Goal: Task Accomplishment & Management: Complete application form

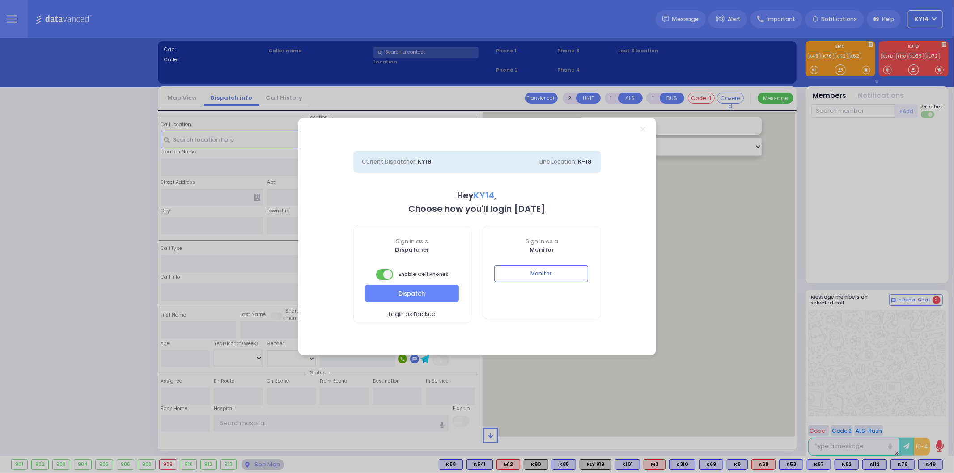
select select "2"
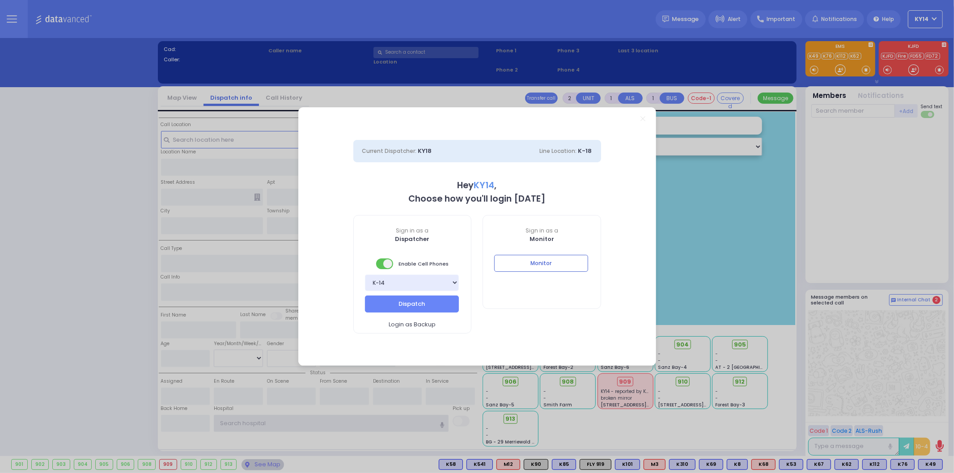
type input "ky14"
click at [516, 275] on div "Monitor" at bounding box center [542, 270] width 118 height 30
click at [525, 260] on button "Monitor" at bounding box center [541, 263] width 94 height 17
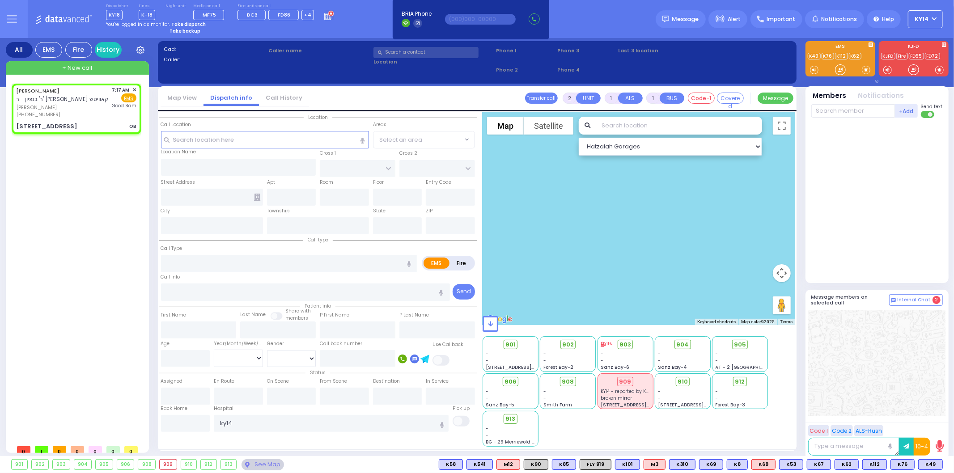
select select
type input "OB"
radio input "true"
type input "[PERSON_NAME]"
type input "MANDEL"
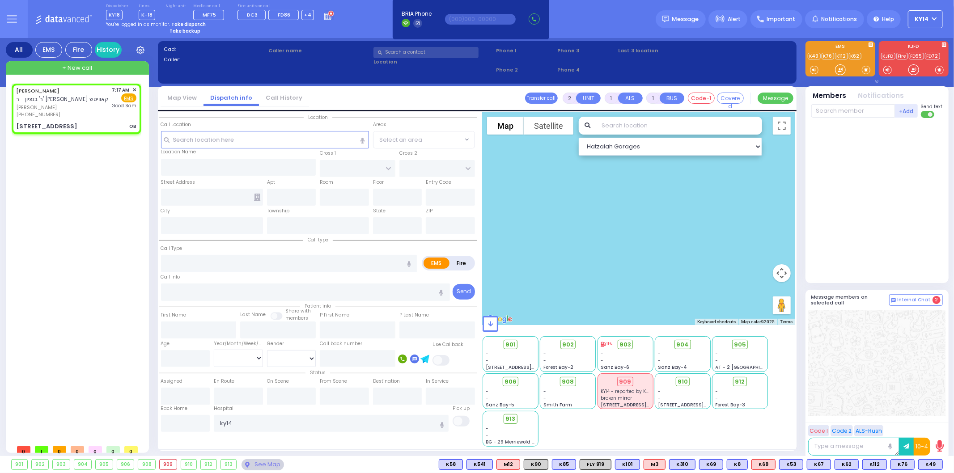
select select
type input "07:17"
type input "[GEOGRAPHIC_DATA]"
select select "Hatzalah Garages"
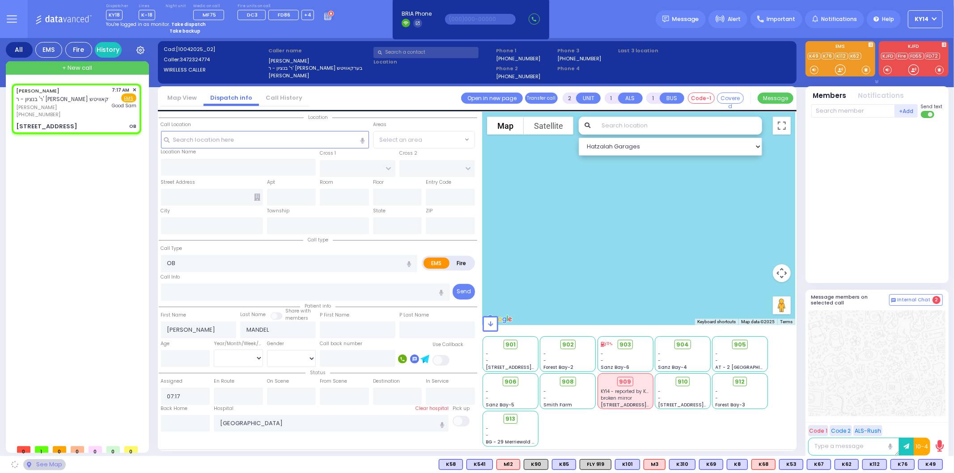
type input "[PERSON_NAME][GEOGRAPHIC_DATA]"
type input "BEER SHAVA ST"
type input "[STREET_ADDRESS]"
type input "304"
type input "[PERSON_NAME]"
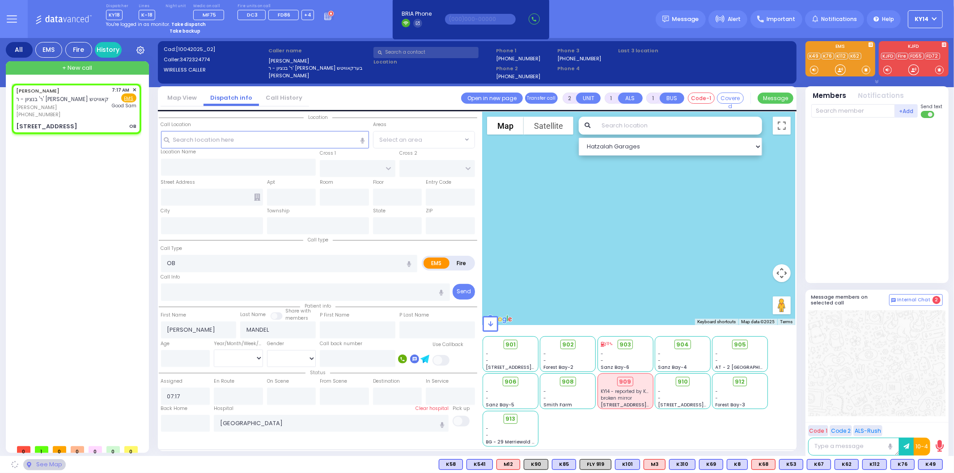
type input "[US_STATE]"
type input "10950"
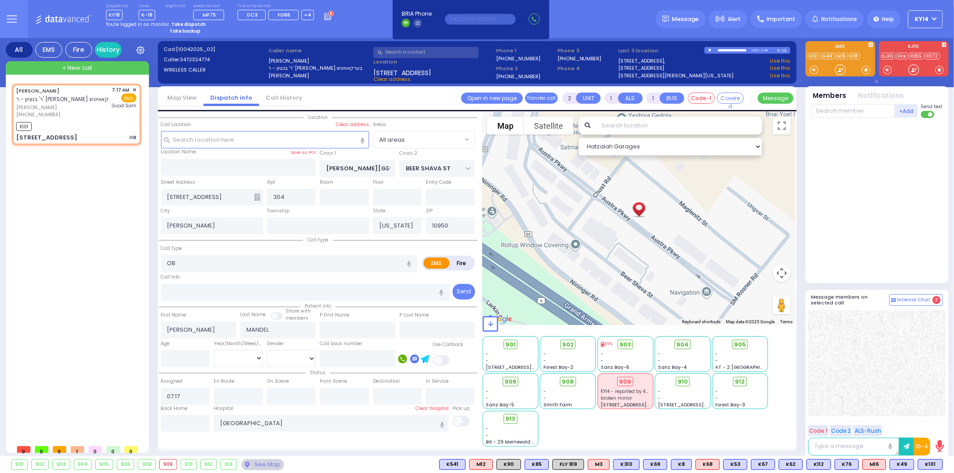
select select
radio input "true"
select select
type input "07:19"
select select "Hatzalah Garages"
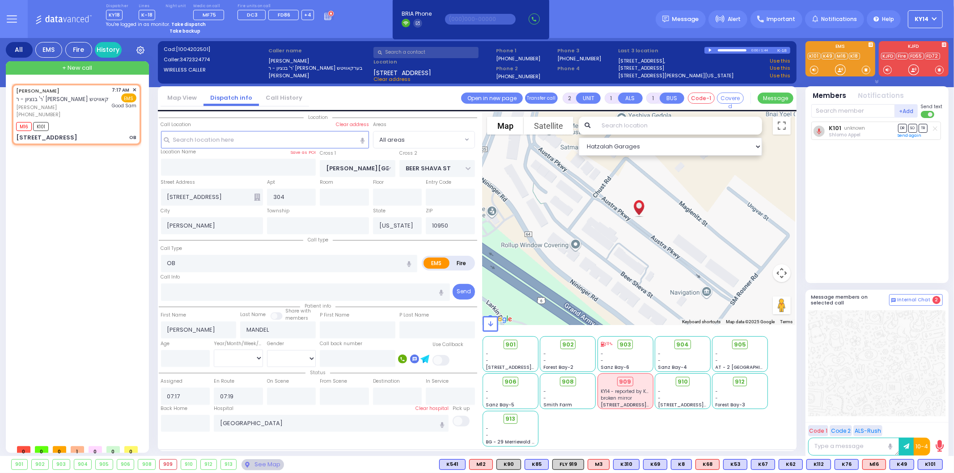
select select
radio input "true"
select select
select select "Hatzalah Garages"
select select
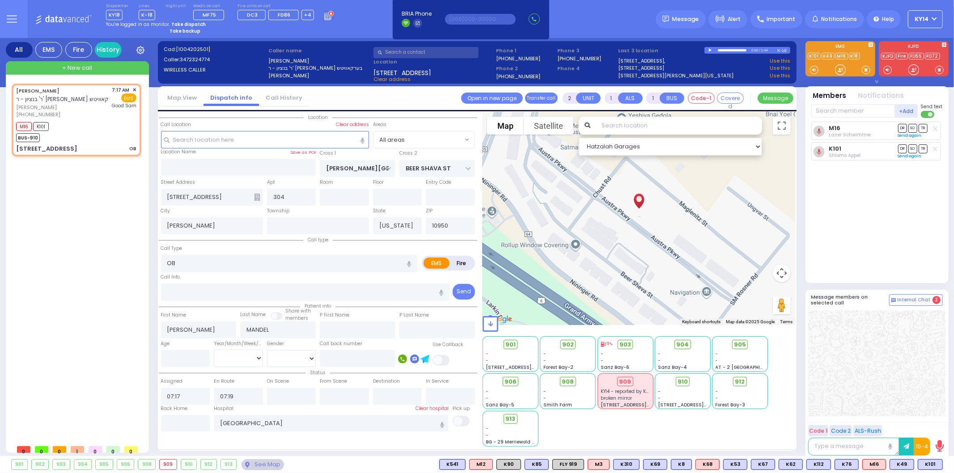
radio input "true"
select select
select select "Hatzalah Garages"
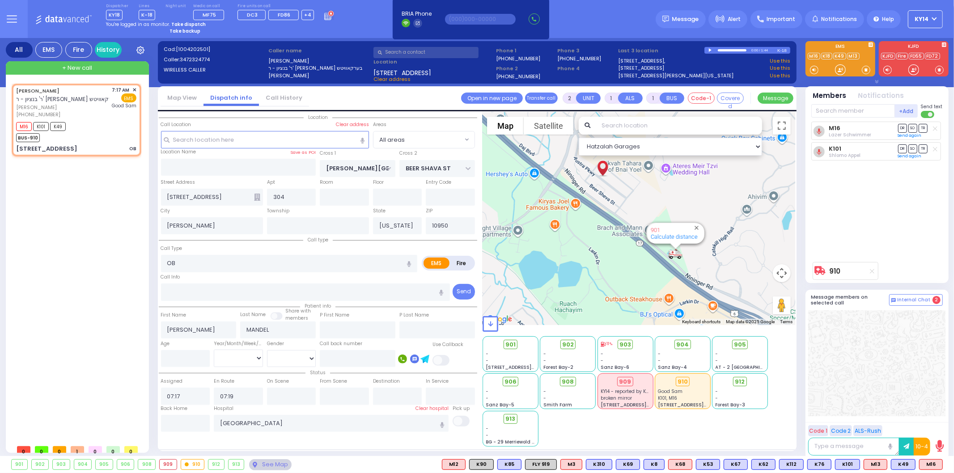
select select
radio input "true"
select select
select select "Hatzalah Garages"
select select
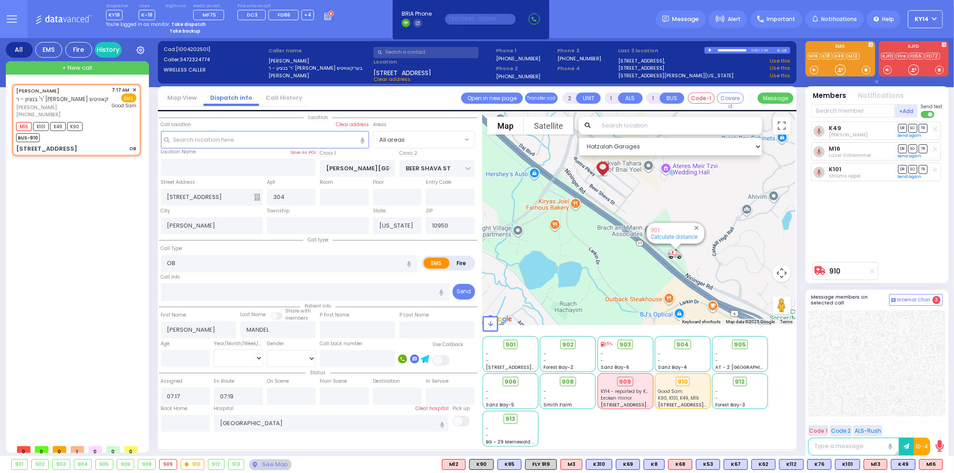
radio input "true"
select select
select select "Hatzalah Garages"
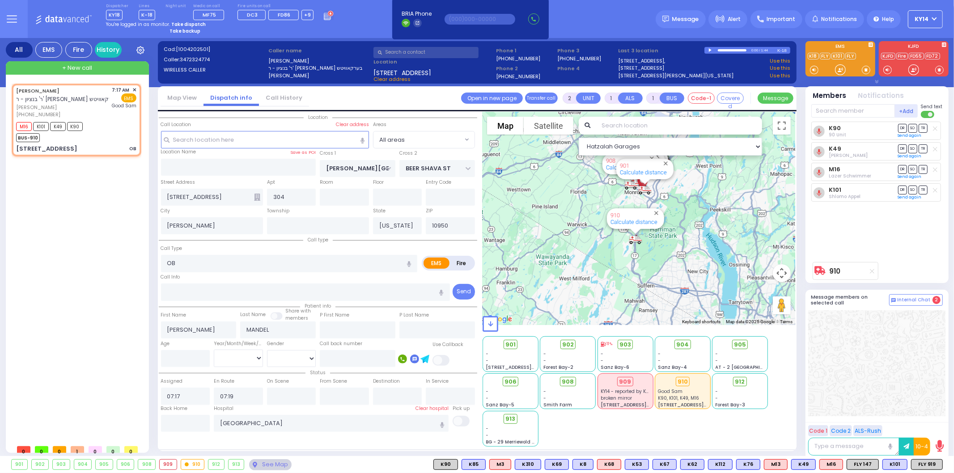
type input "6"
select select
radio input "true"
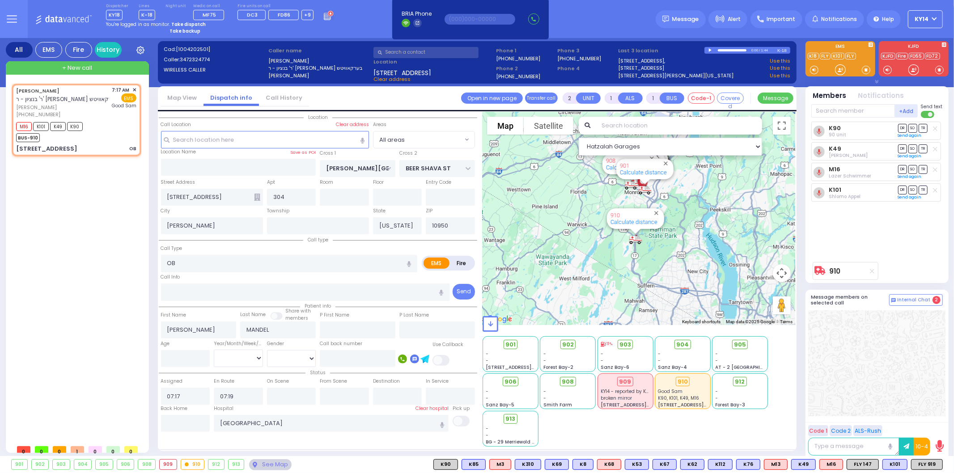
type input "Unknown"
select select "Year"
select select "Hatzalah Garages"
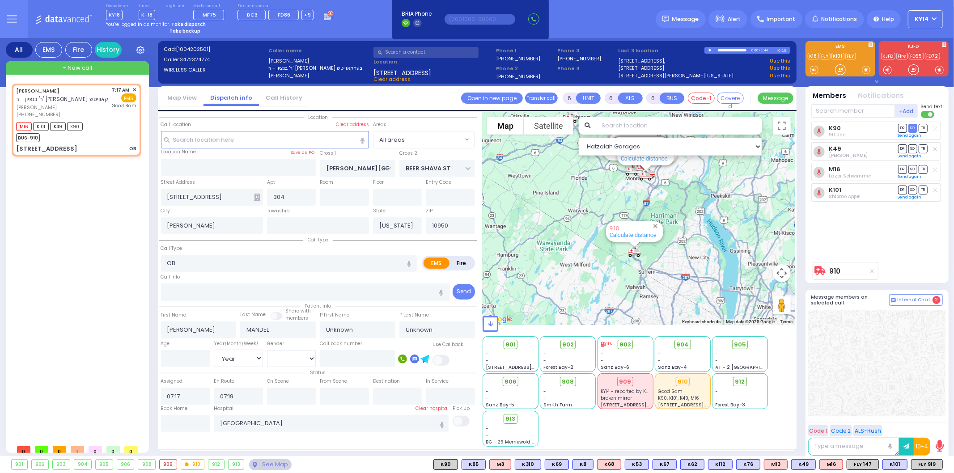
select select
radio input "true"
type input "Rivka"
type input "Berkowitz"
type input "24"
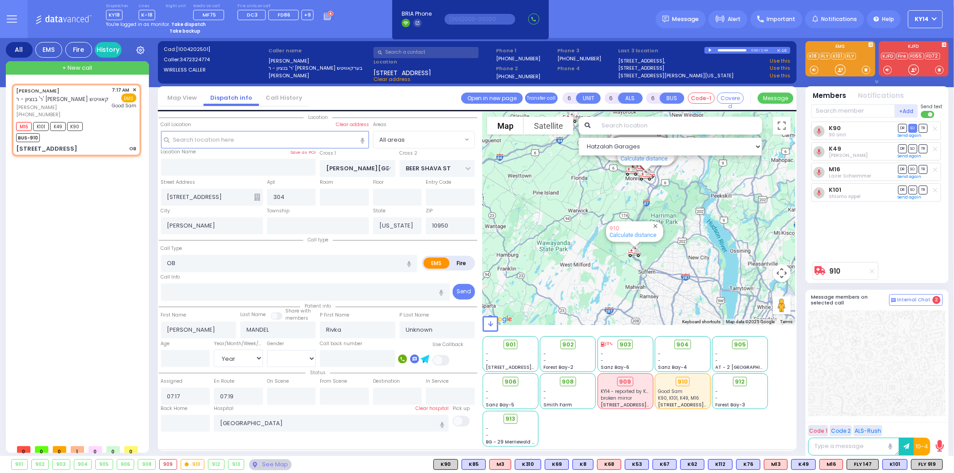
select select "Year"
select select "Hatzalah Garages"
select select
radio input "true"
select select "Year"
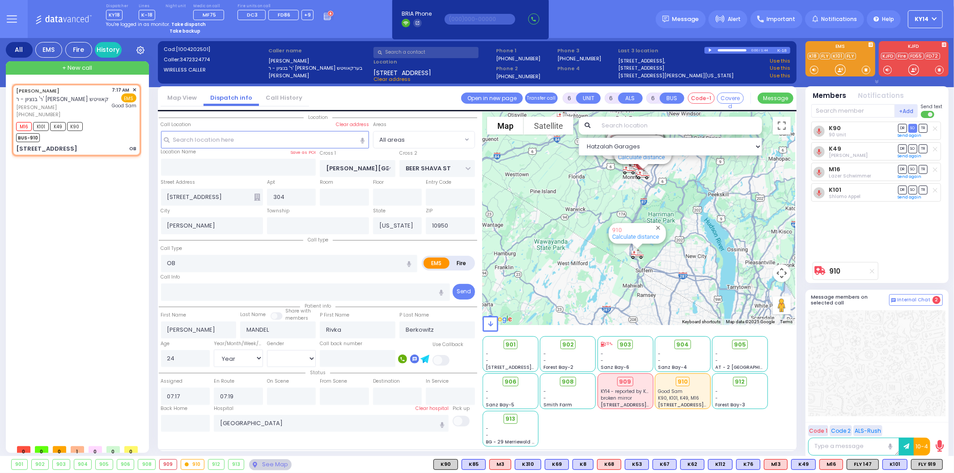
select select "Hatzalah Garages"
select select
radio input "true"
select select "Year"
select select "Hatzalah Garages"
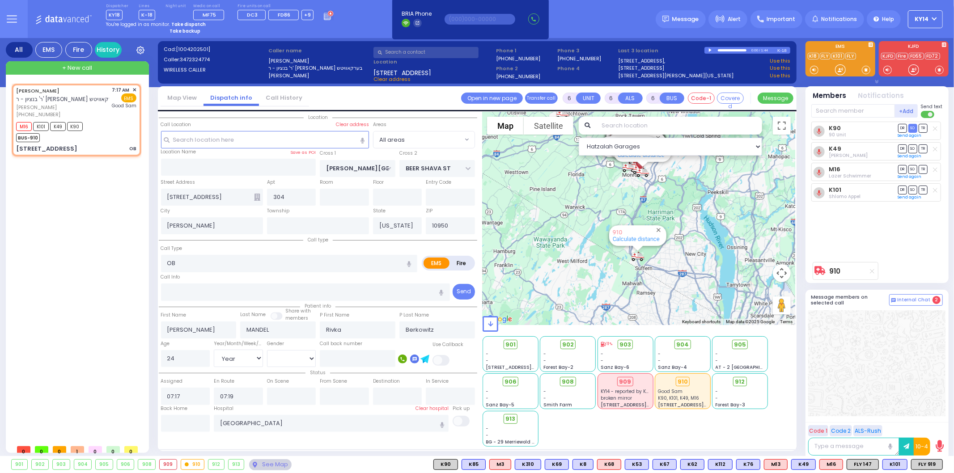
select select
radio input "true"
select select "Year"
select select "Hatzalah Garages"
select select
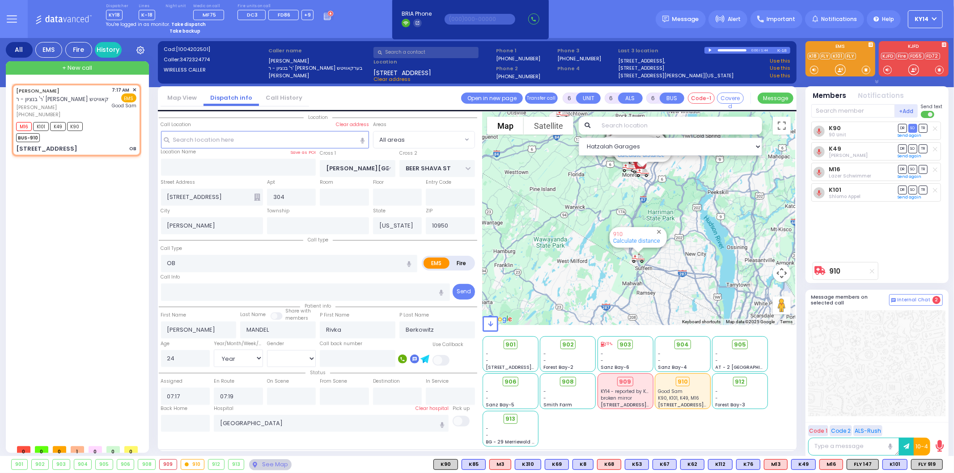
radio input "true"
select select "Year"
select select "Hatzalah Garages"
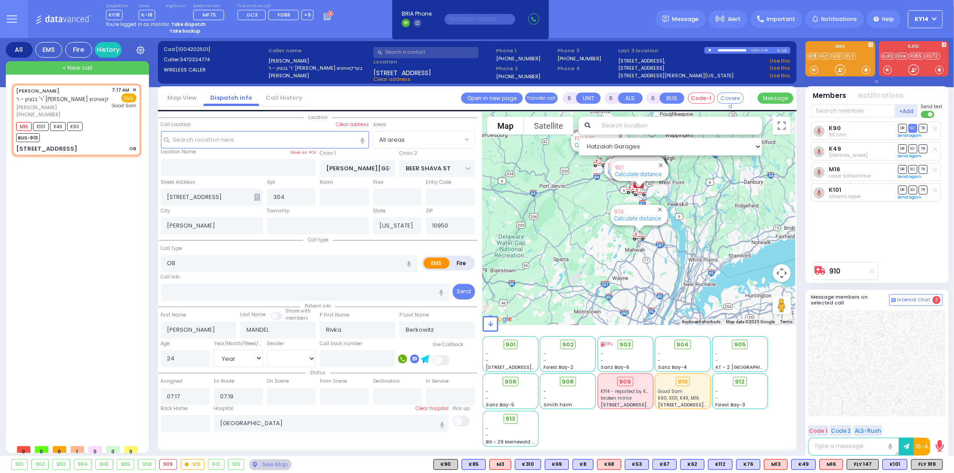
select select
radio input "true"
select select "Year"
select select "Hatzalah Garages"
select select
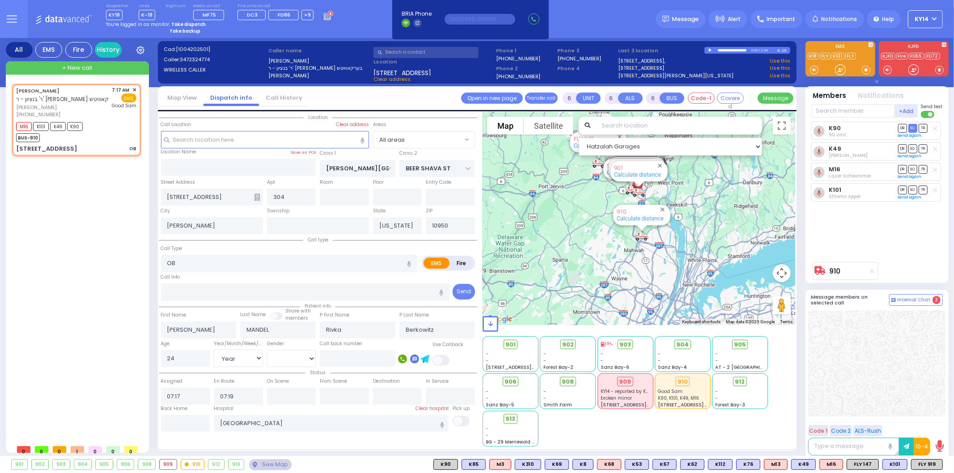
radio input "true"
select select "Year"
select select "Hatzalah Garages"
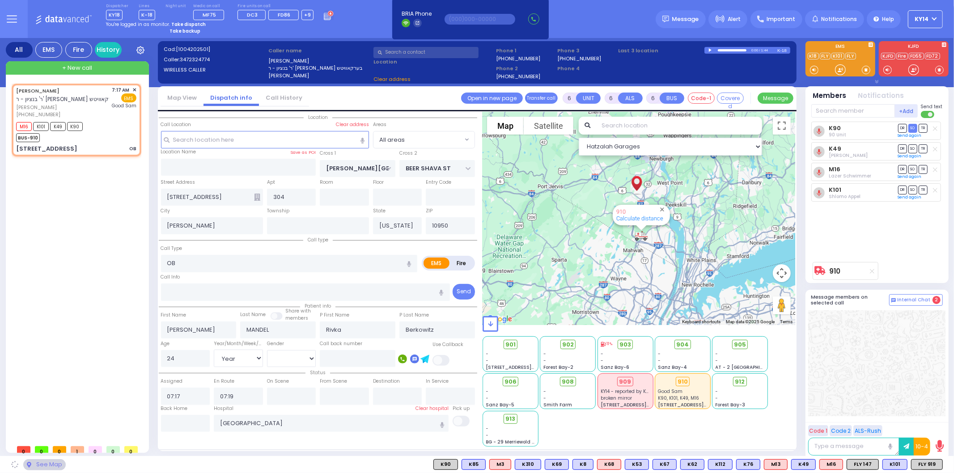
select select
radio input "true"
select select "Year"
select select "Hatzalah Garages"
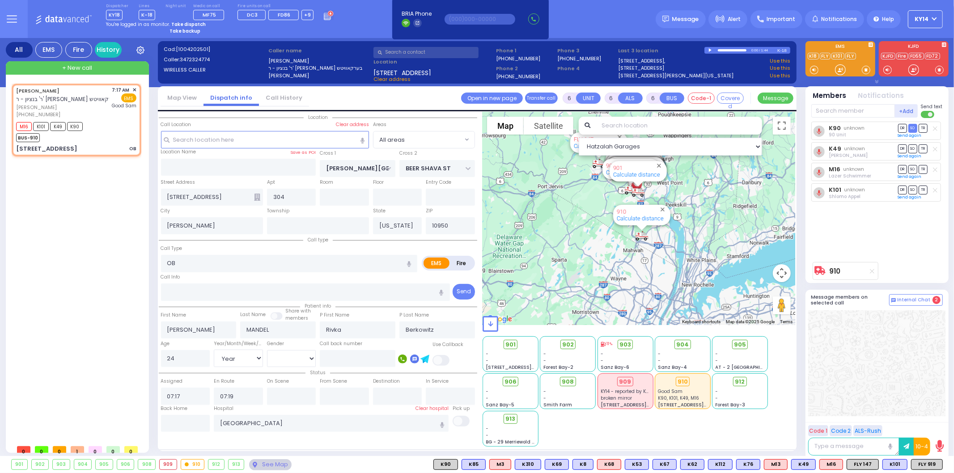
select select
radio input "true"
select select "Year"
select select "Hatzalah Garages"
select select
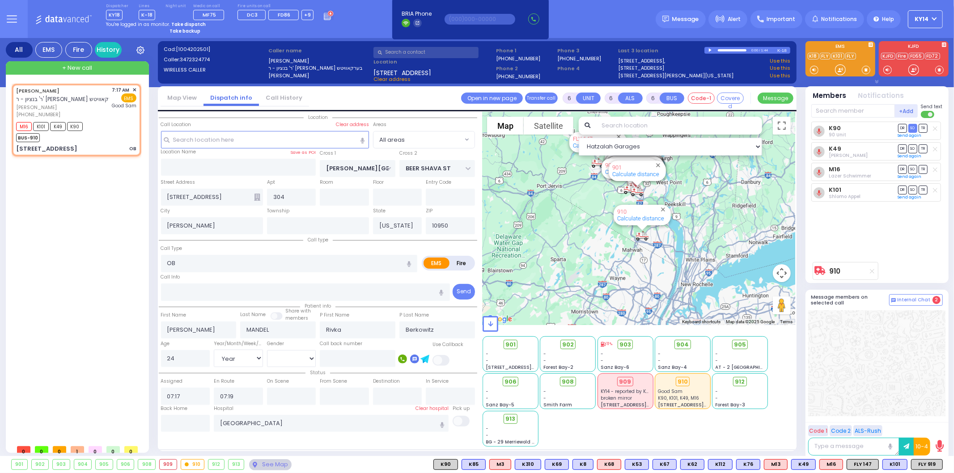
radio input "true"
select select "Year"
select select "Hatzalah Garages"
